Goal: Transaction & Acquisition: Purchase product/service

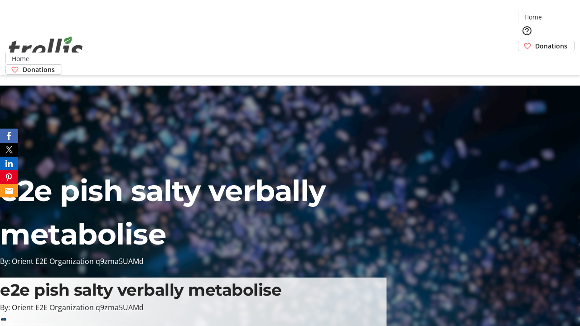
click at [535, 41] on span "Donations" at bounding box center [551, 46] width 32 height 10
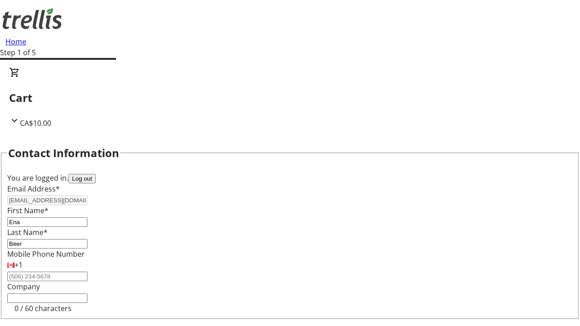
select select "CA"
select select "BC"
type input "Kelowna"
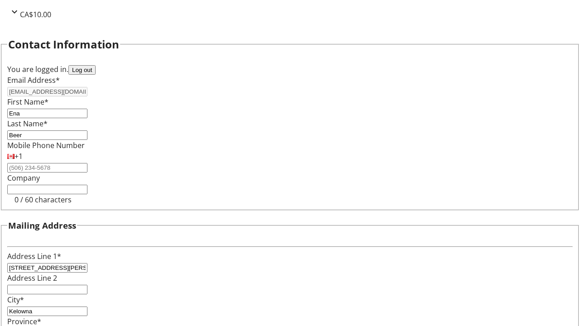
type input "V1Y 0C2"
